Goal: Find specific page/section: Find specific page/section

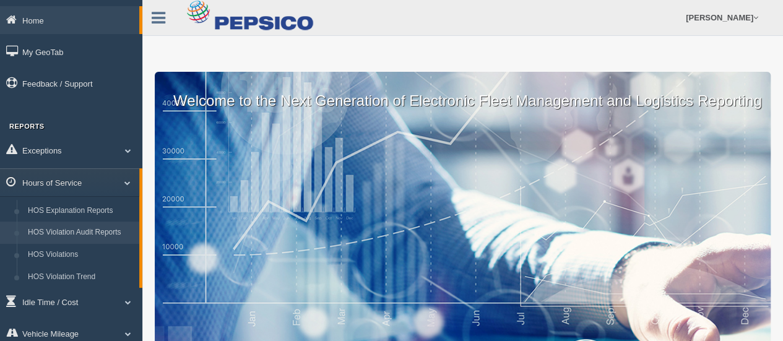
click at [100, 234] on link "HOS Violation Audit Reports" at bounding box center [80, 232] width 117 height 22
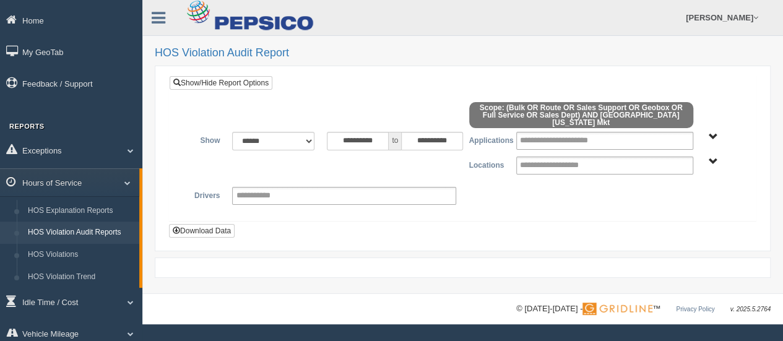
drag, startPoint x: 108, startPoint y: 212, endPoint x: 165, endPoint y: 214, distance: 57.0
click at [109, 212] on link "HOS Explanation Reports" at bounding box center [80, 211] width 117 height 22
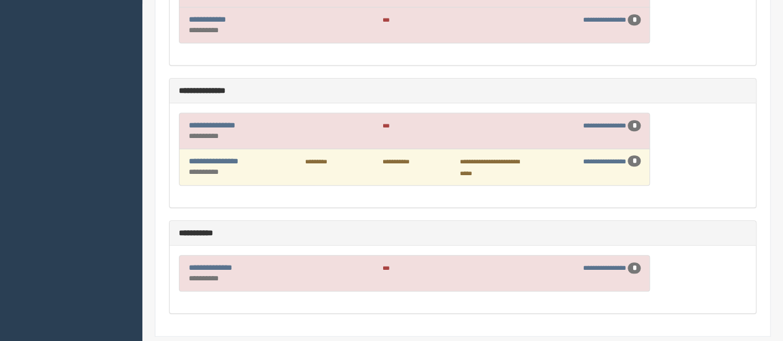
scroll to position [410, 0]
